Goal: Task Accomplishment & Management: Manage account settings

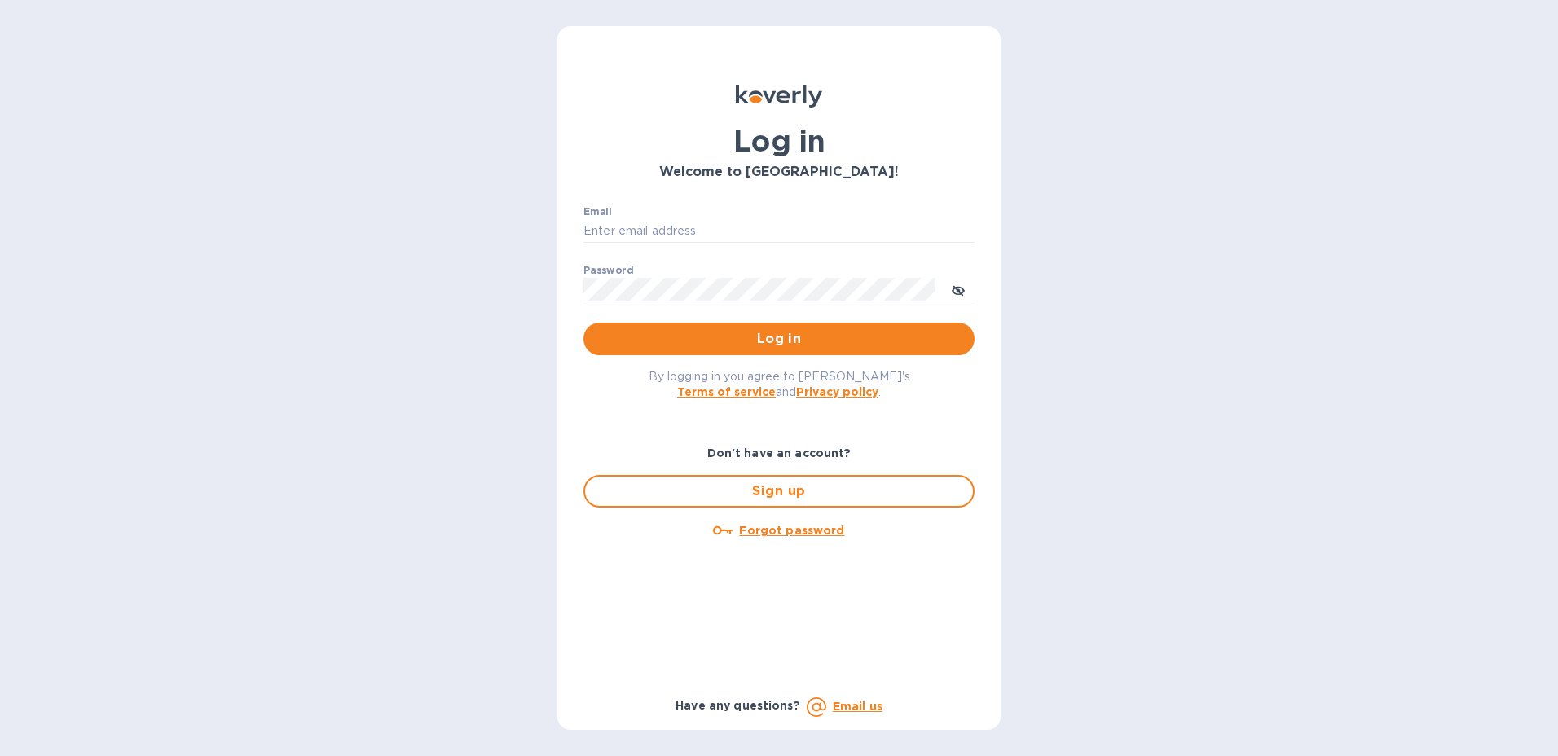
click at [703, 218] on div "Email ​" at bounding box center [779, 235] width 391 height 59
type input "[PERSON_NAME][EMAIL_ADDRESS][PERSON_NAME][DOMAIN_NAME]"
click at [748, 346] on span "Log in" at bounding box center [779, 339] width 365 height 20
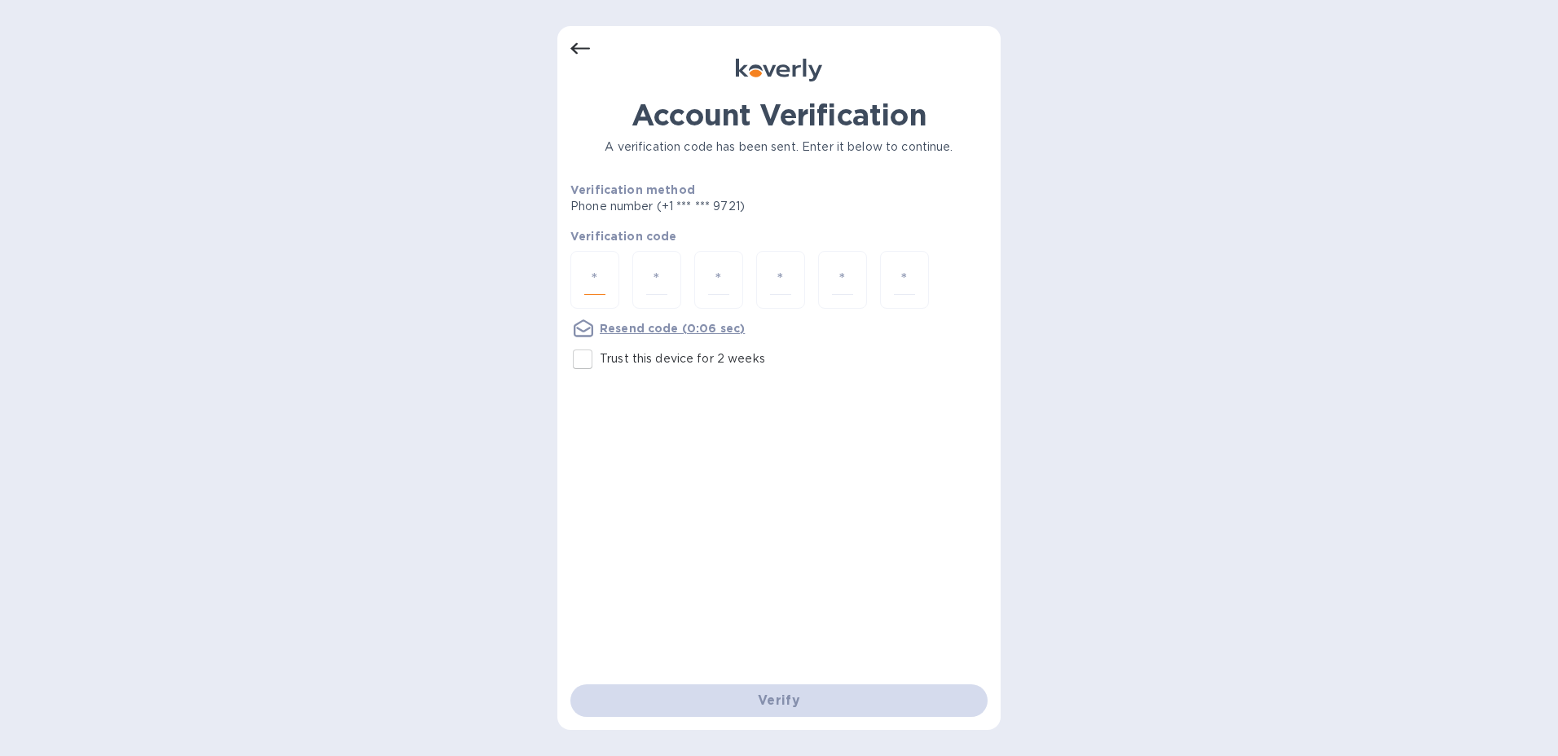
click at [603, 275] on input "number" at bounding box center [594, 280] width 21 height 30
type input "8"
type input "4"
type input "6"
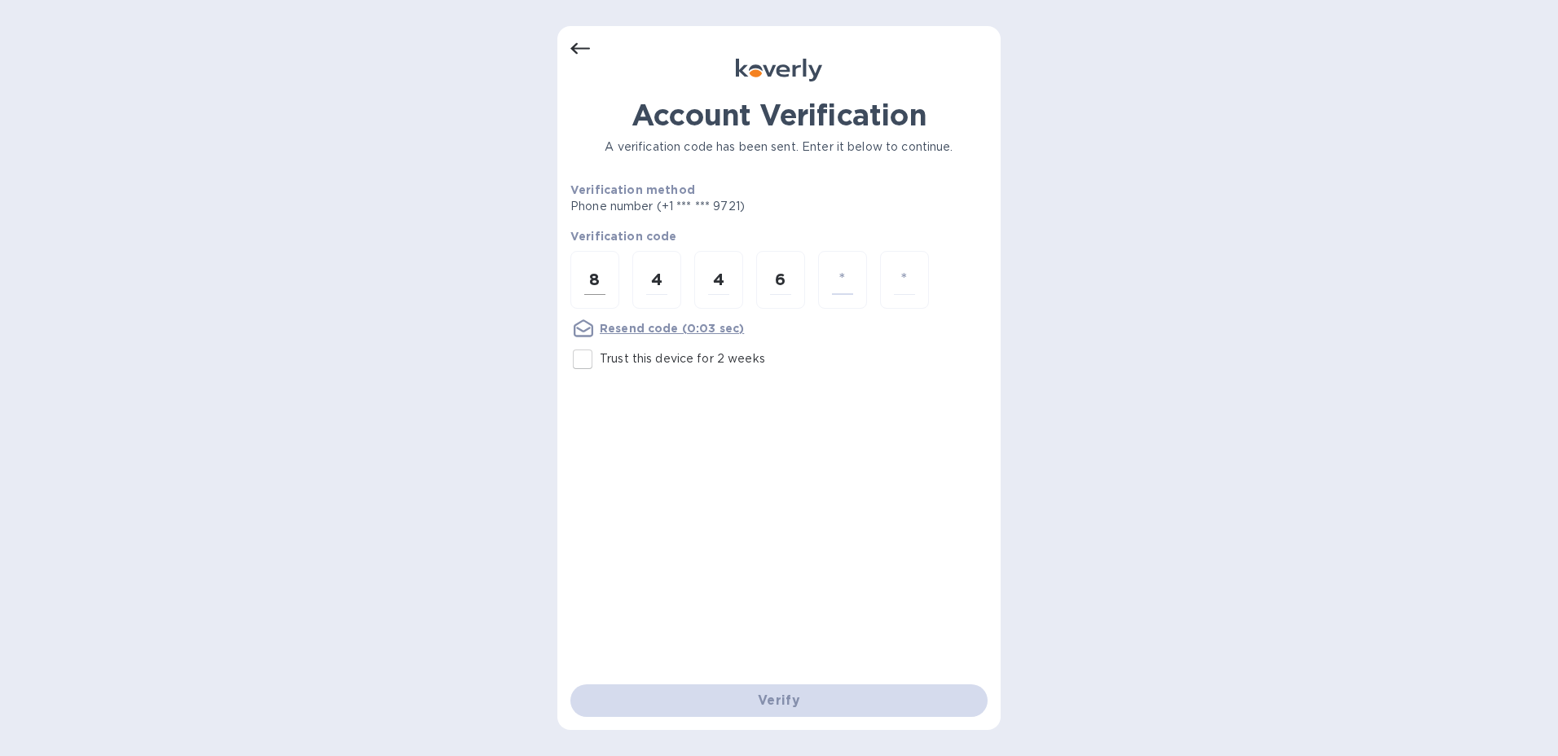
type input "9"
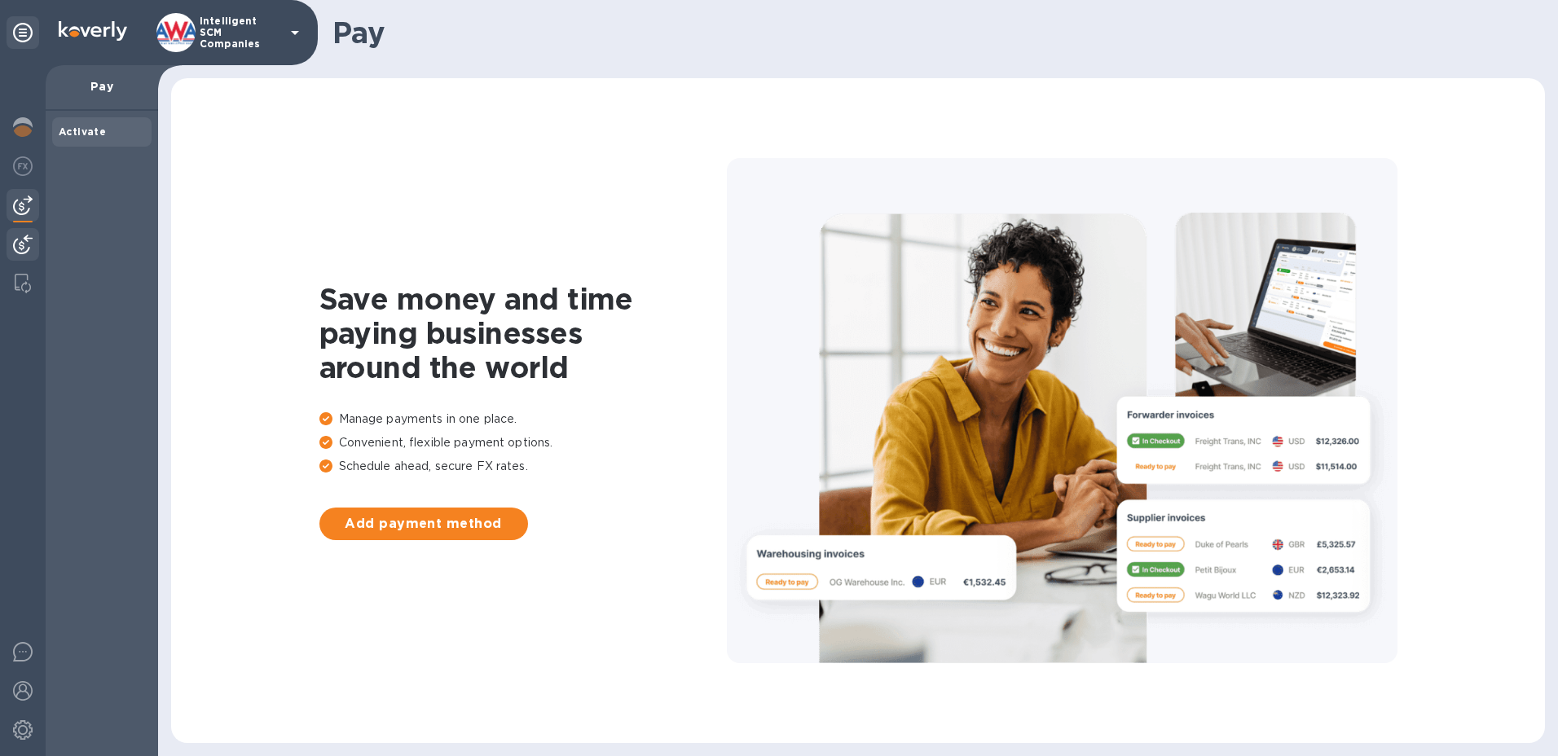
click at [23, 240] on img at bounding box center [23, 245] width 20 height 20
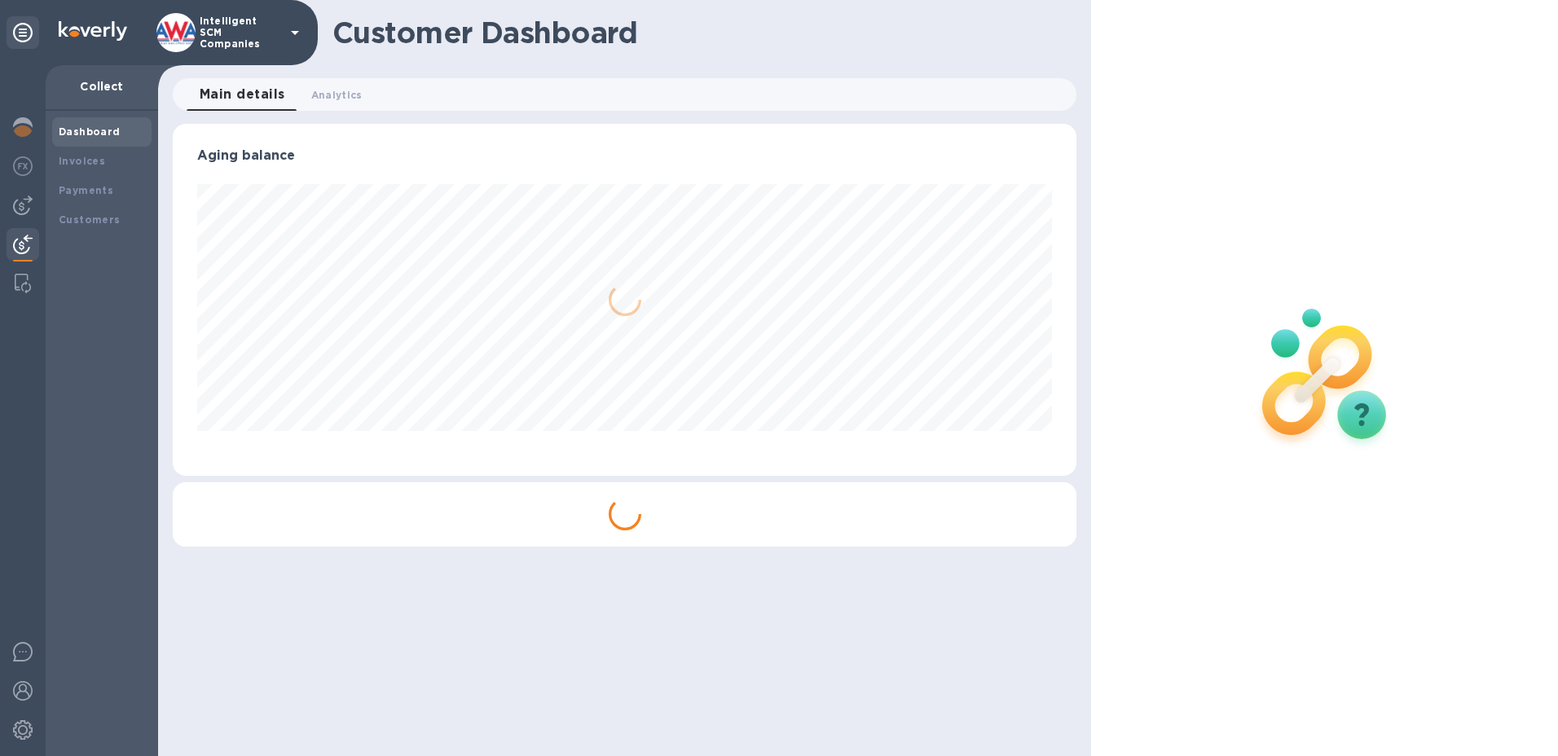
scroll to position [352, 905]
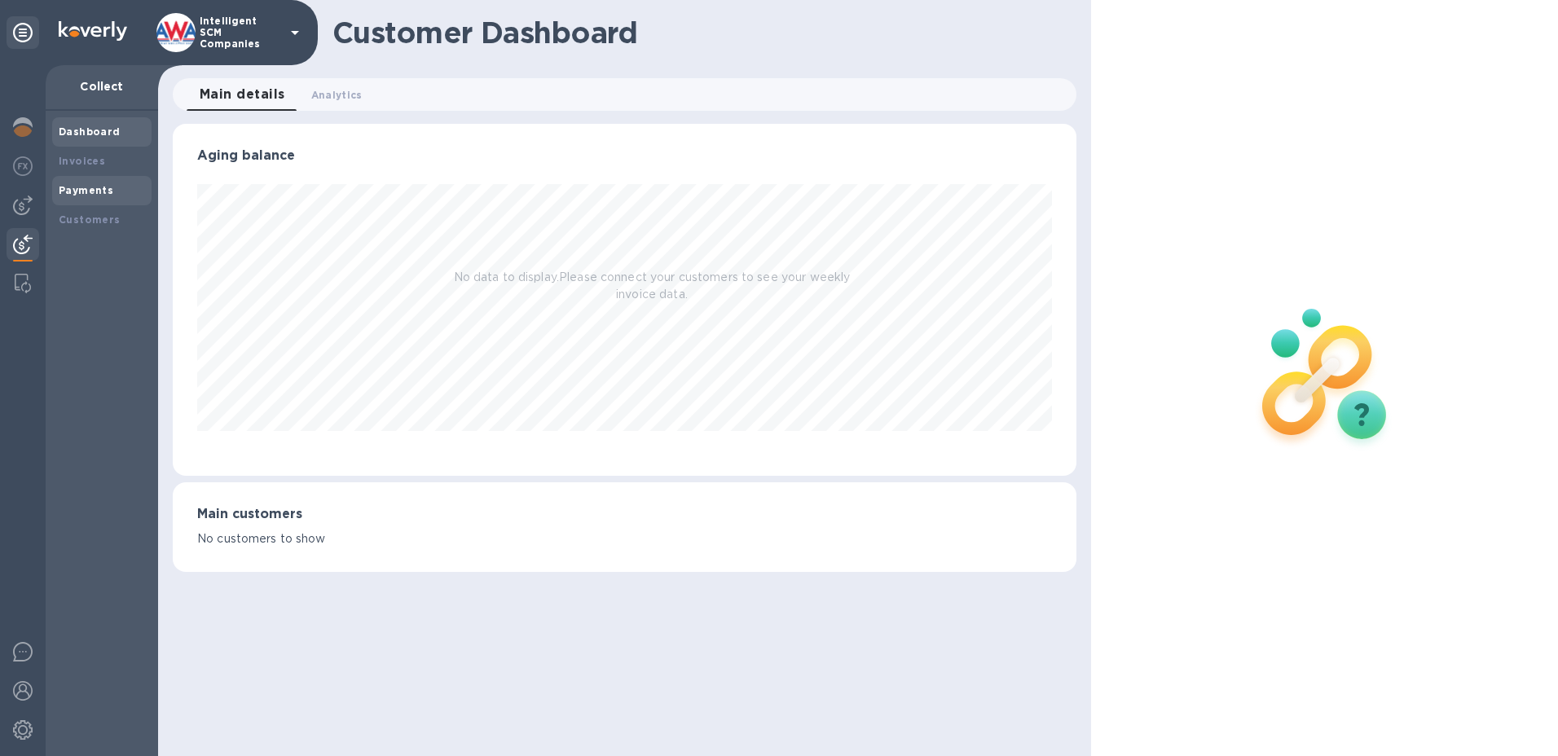
click at [95, 192] on b "Payments" at bounding box center [86, 190] width 55 height 12
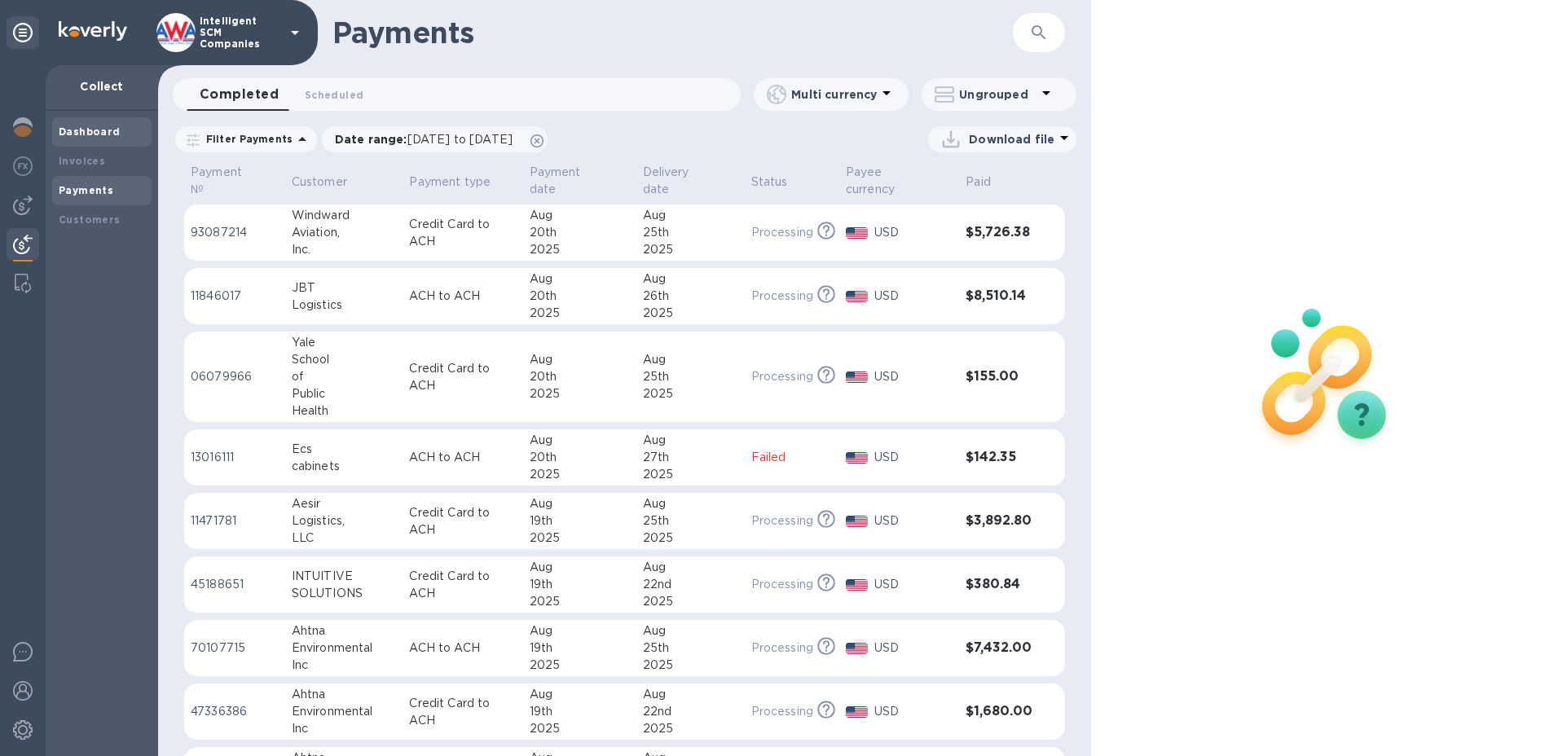
click at [84, 136] on b "Dashboard" at bounding box center [90, 132] width 62 height 12
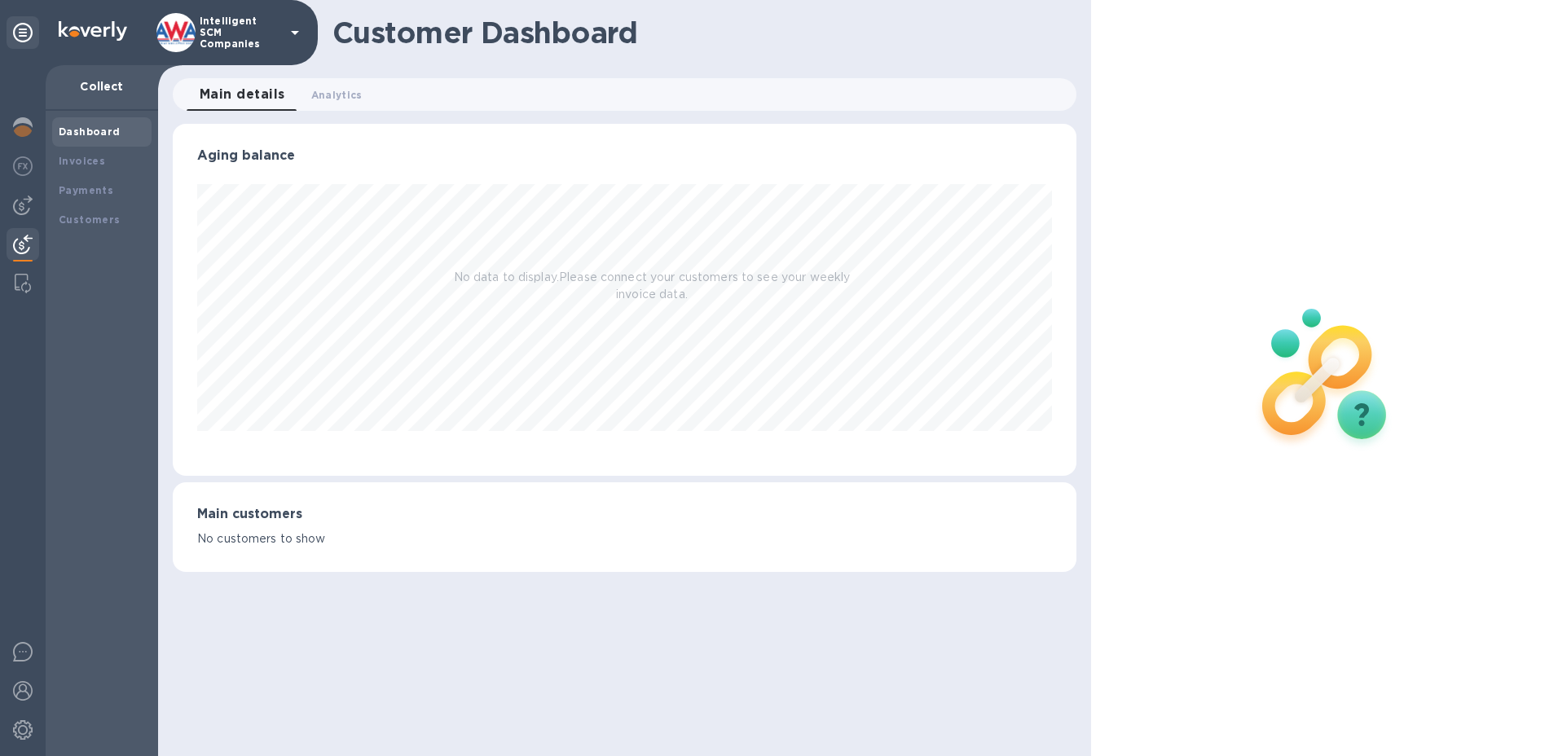
scroll to position [352, 905]
click at [341, 98] on span "Analytics 0" at bounding box center [336, 94] width 51 height 17
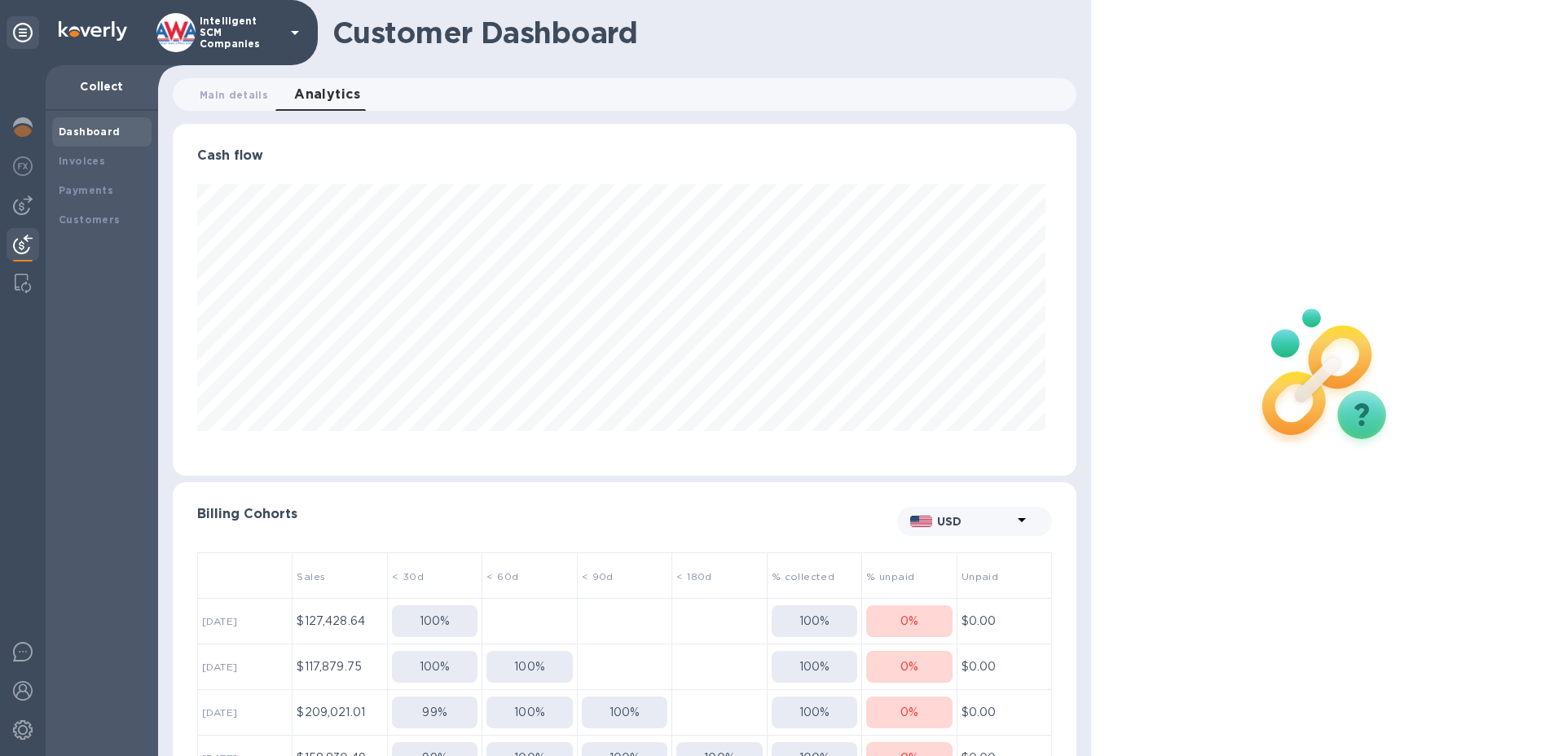
scroll to position [352, 898]
click at [84, 161] on b "Invoices" at bounding box center [82, 161] width 46 height 12
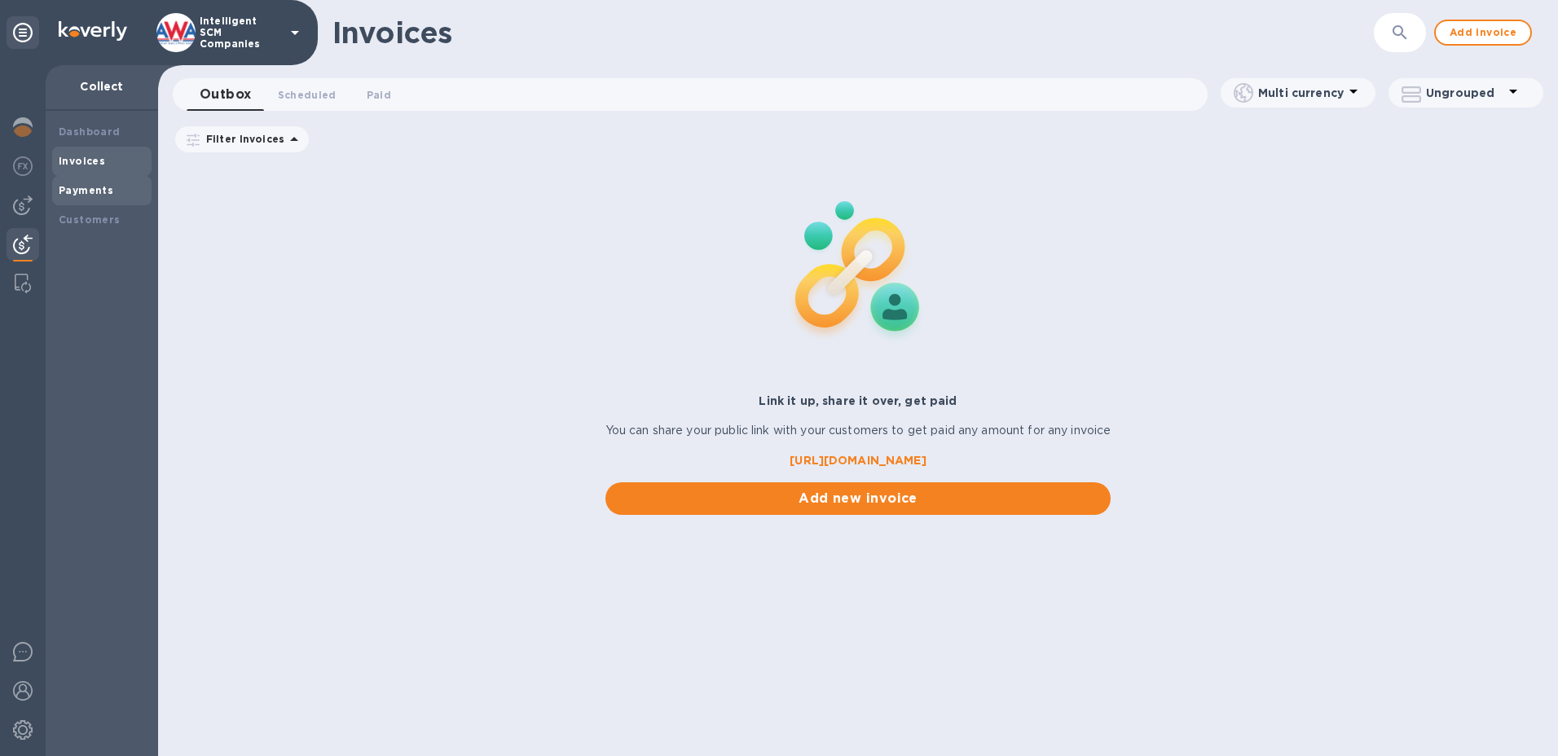
click at [89, 194] on b "Payments" at bounding box center [86, 190] width 55 height 12
